Goal: Check status

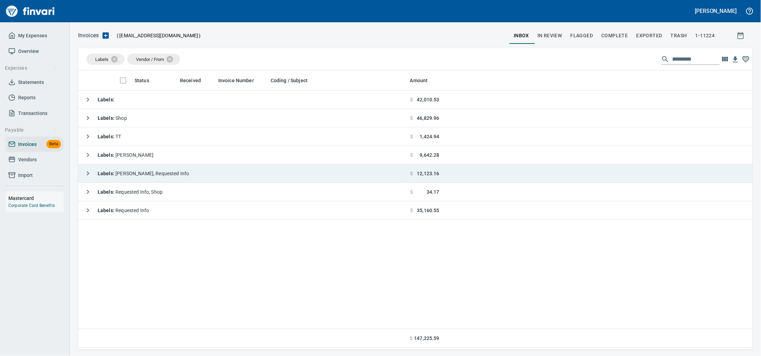
scroll to position [273, 661]
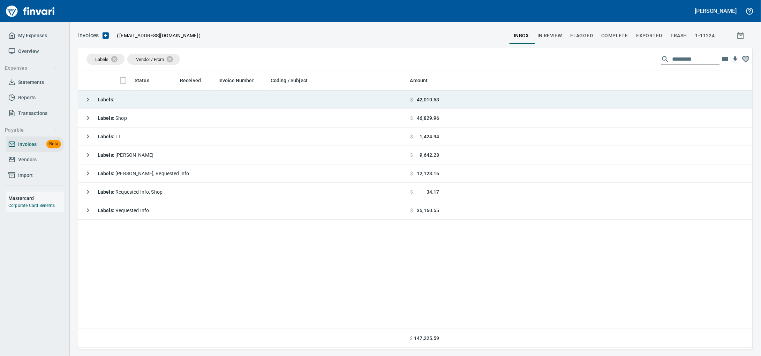
click at [154, 106] on td "Labels :" at bounding box center [242, 100] width 329 height 18
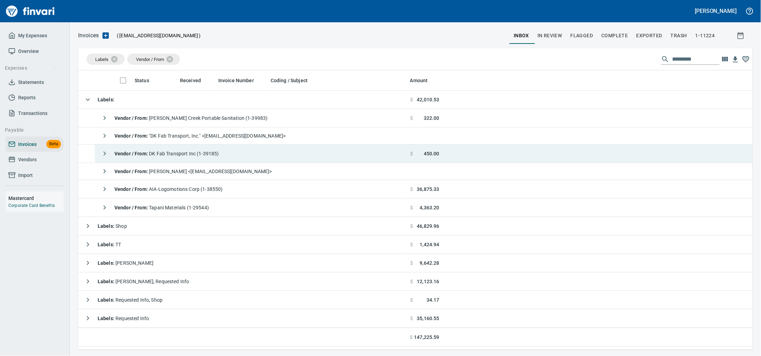
click at [292, 163] on td "Vendor / From : DK Fab Transport Inc (1-39185)" at bounding box center [251, 154] width 312 height 18
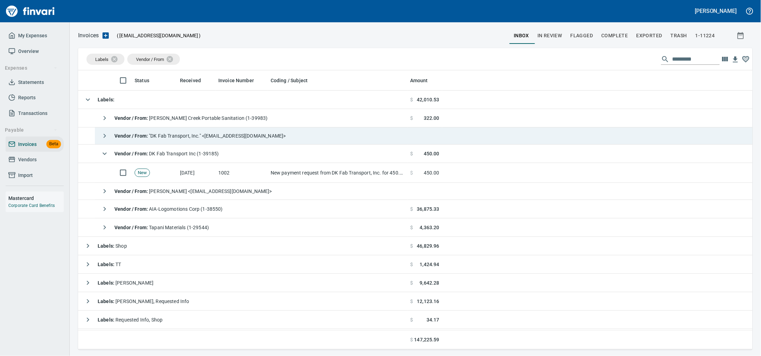
drag, startPoint x: 143, startPoint y: 175, endPoint x: 430, endPoint y: 136, distance: 289.5
click at [143, 174] on span "New" at bounding box center [142, 173] width 15 height 7
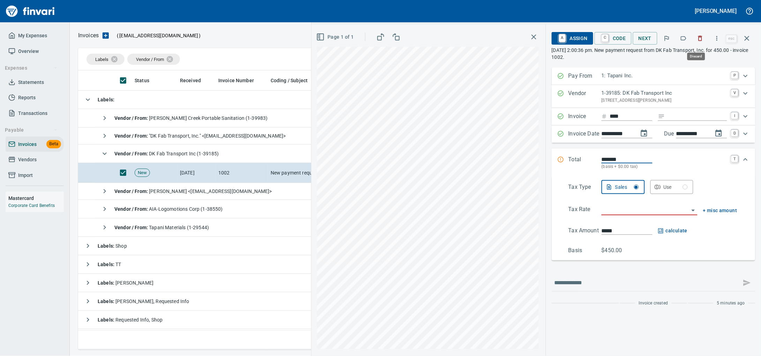
click at [698, 39] on icon "button" at bounding box center [700, 38] width 7 height 7
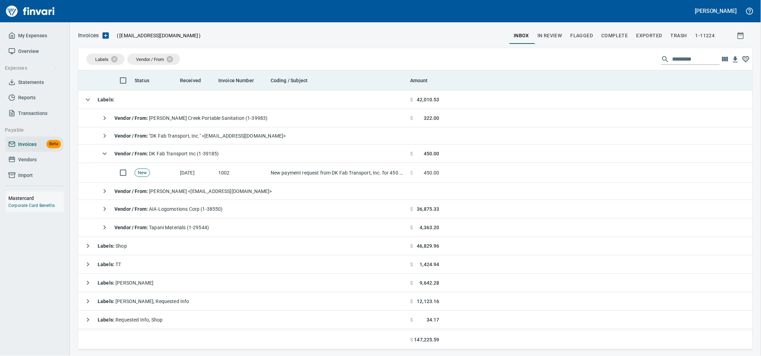
scroll to position [273, 661]
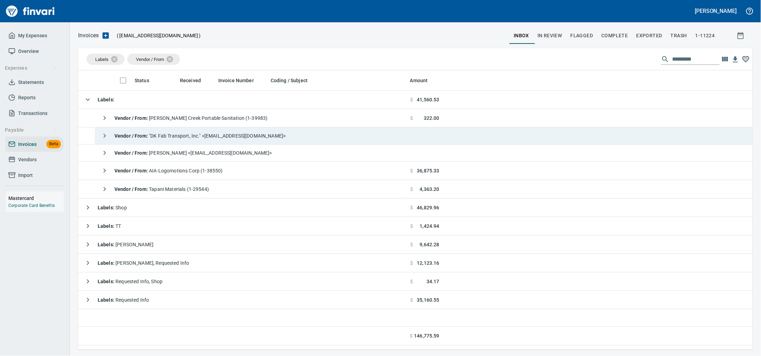
click at [250, 138] on span "Vendor / From : "DK Fab Transport, Inc." <[EMAIL_ADDRESS][DOMAIN_NAME]>" at bounding box center [200, 136] width 172 height 6
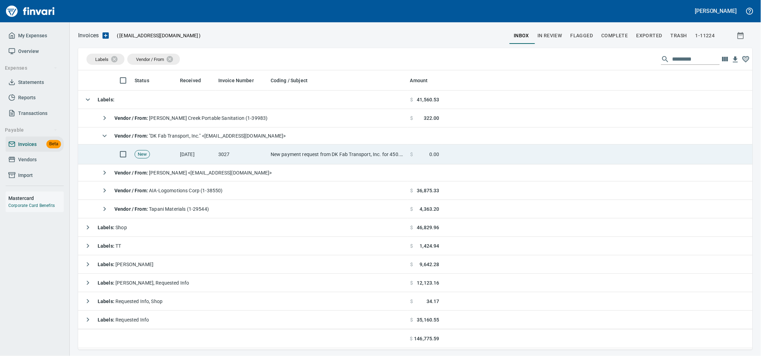
click at [243, 158] on td "3027" at bounding box center [241, 155] width 52 height 20
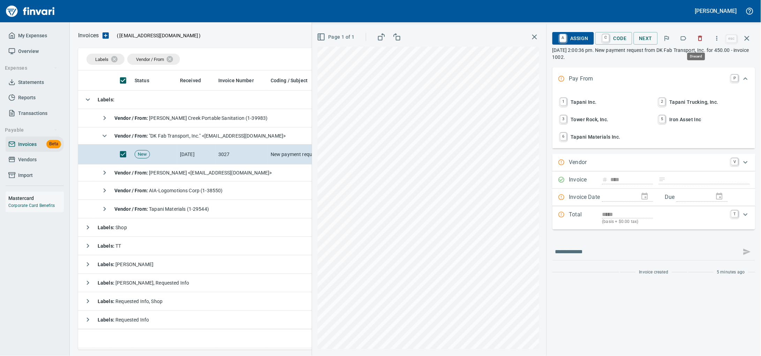
click at [698, 40] on icon "button" at bounding box center [700, 38] width 7 height 7
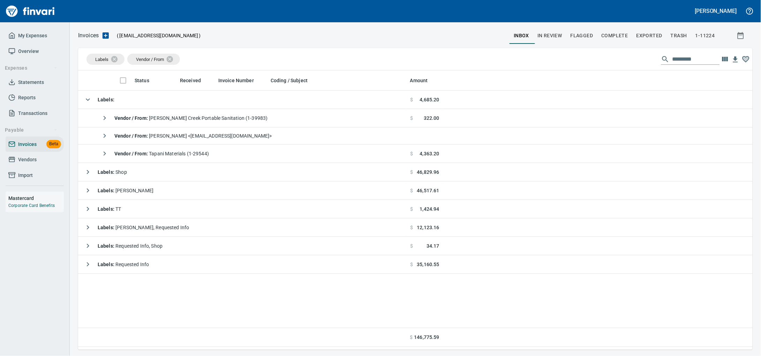
scroll to position [273, 661]
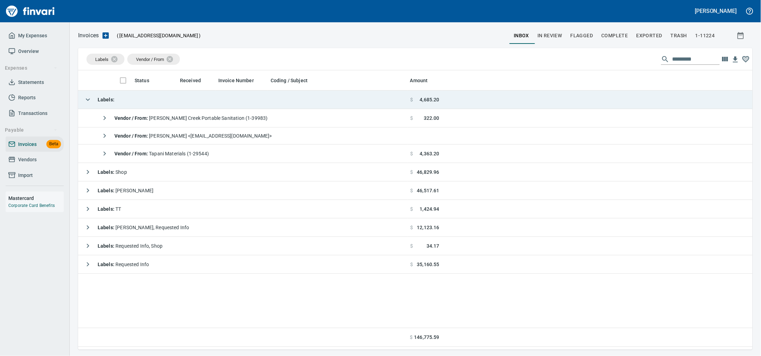
click at [151, 103] on td "Labels :" at bounding box center [242, 100] width 329 height 18
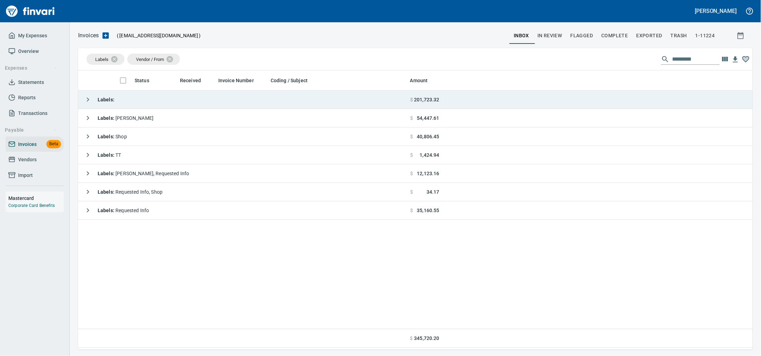
click at [152, 107] on td "Labels :" at bounding box center [242, 100] width 329 height 18
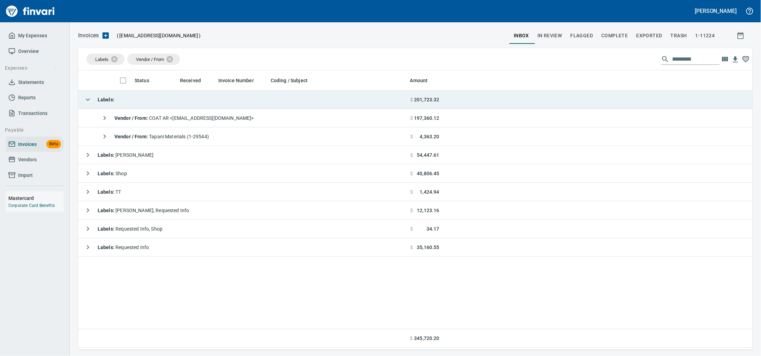
click at [152, 107] on td "Labels :" at bounding box center [242, 100] width 329 height 18
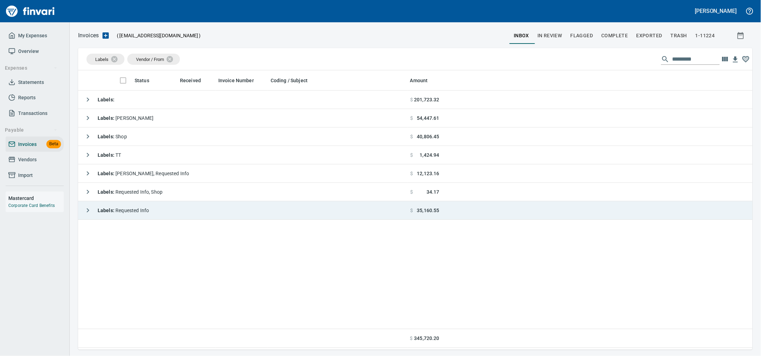
click at [187, 205] on td "Labels : Requested Info" at bounding box center [242, 211] width 329 height 18
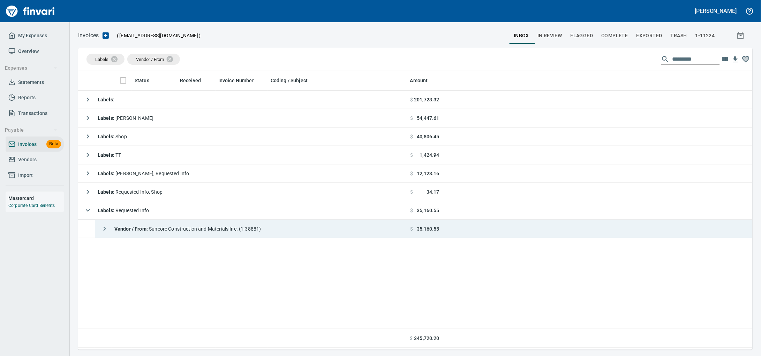
click at [183, 234] on div "Vendor / From : Suncore Construction and Materials Inc. (1-38881)" at bounding box center [180, 229] width 164 height 14
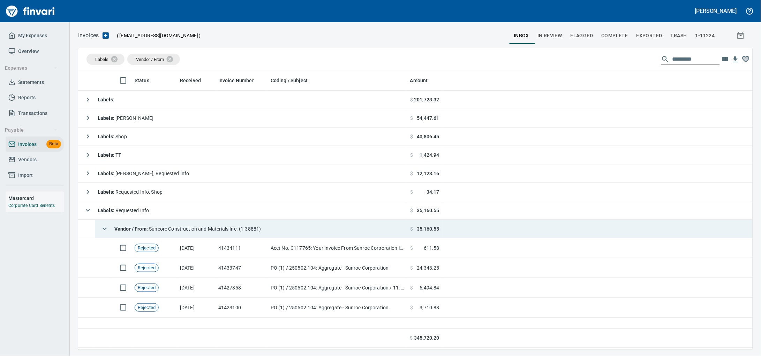
click at [261, 229] on span "Vendor / From : Suncore Construction and Materials Inc. (1-38881)" at bounding box center [187, 229] width 147 height 6
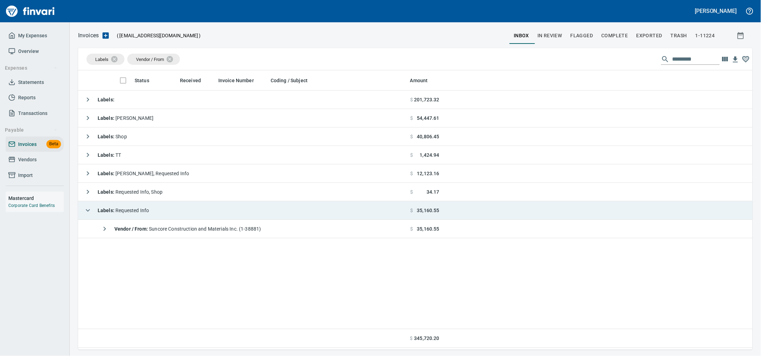
click at [149, 213] on span "Labels : Requested Info" at bounding box center [123, 211] width 51 height 6
